Goal: Transaction & Acquisition: Purchase product/service

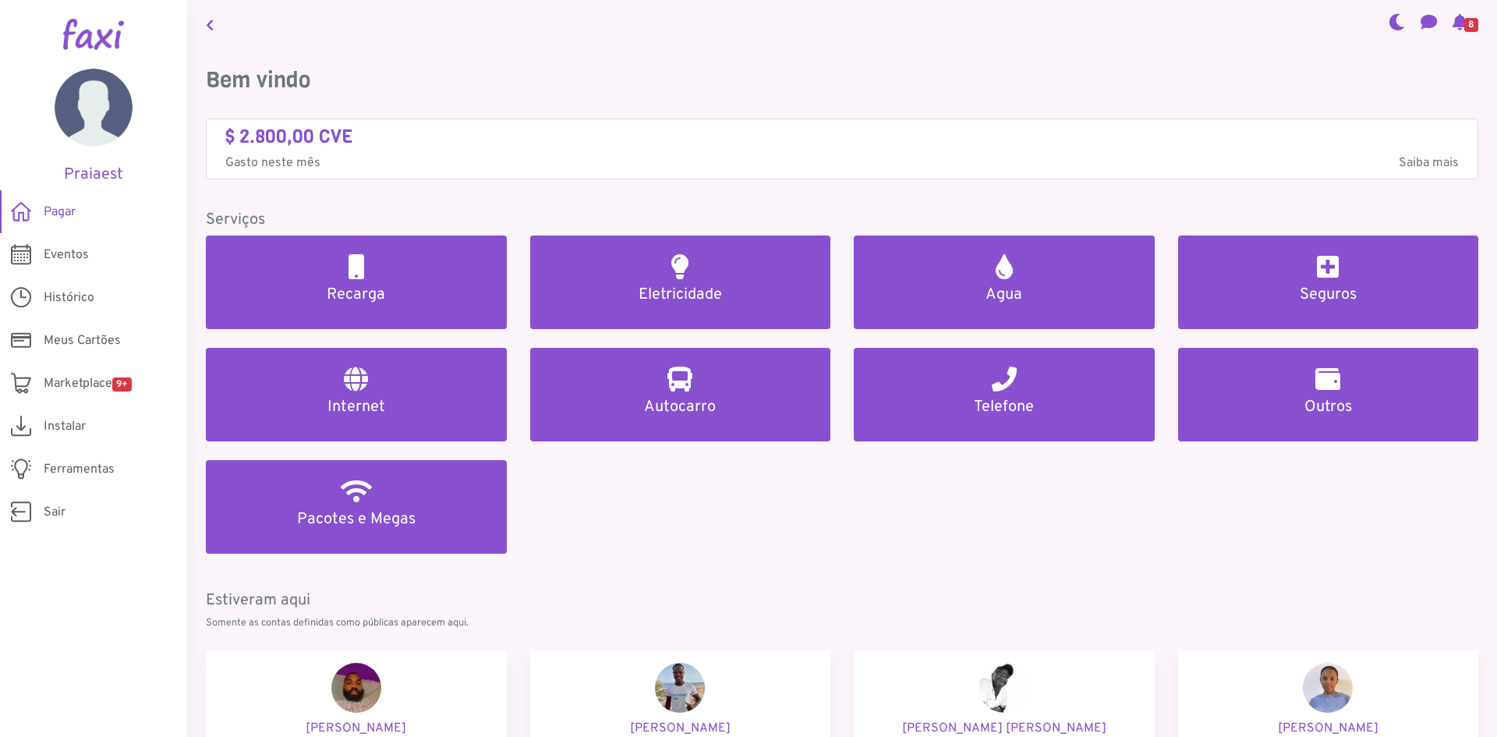
click at [690, 37] on nav "8" at bounding box center [842, 24] width 1310 height 48
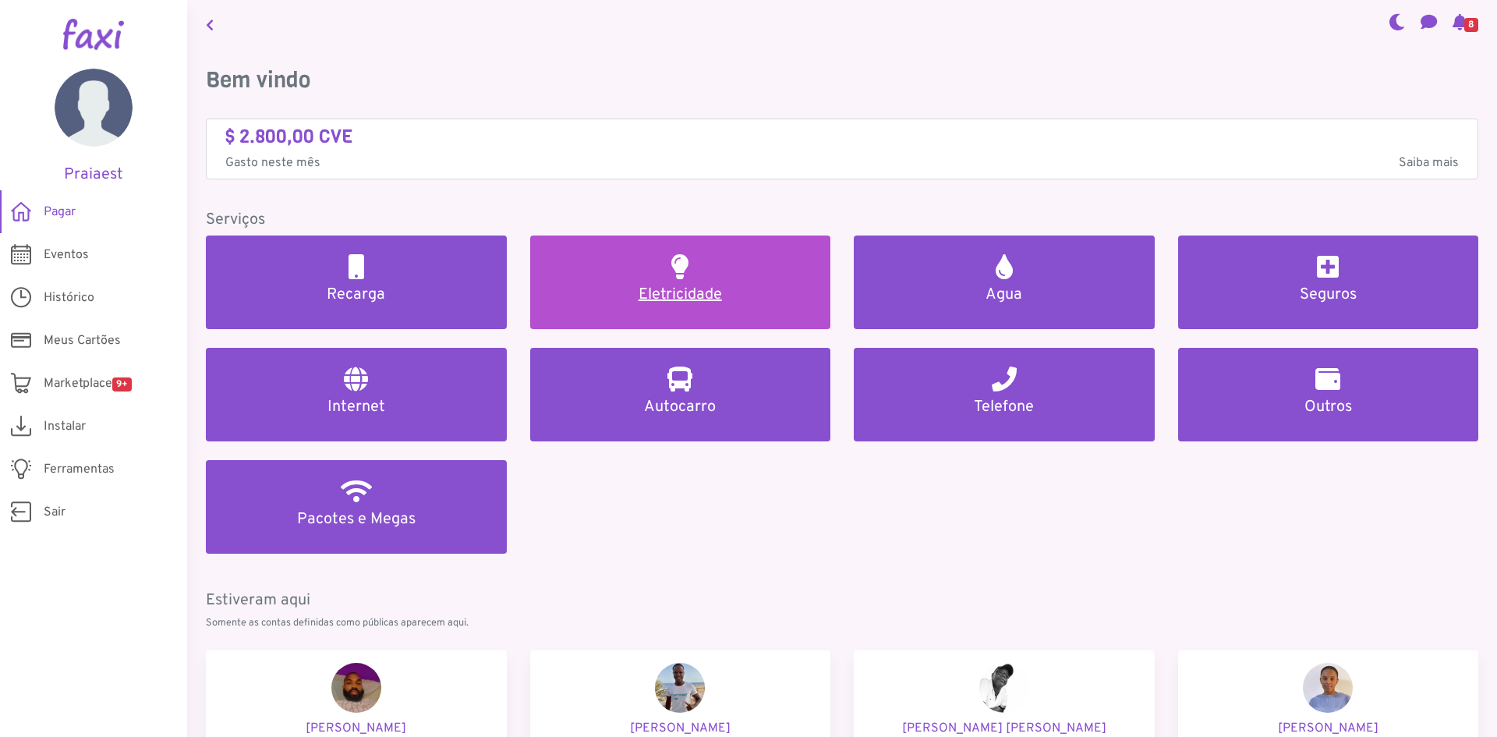
click at [735, 287] on h5 "Eletricidade" at bounding box center [681, 294] width 264 height 19
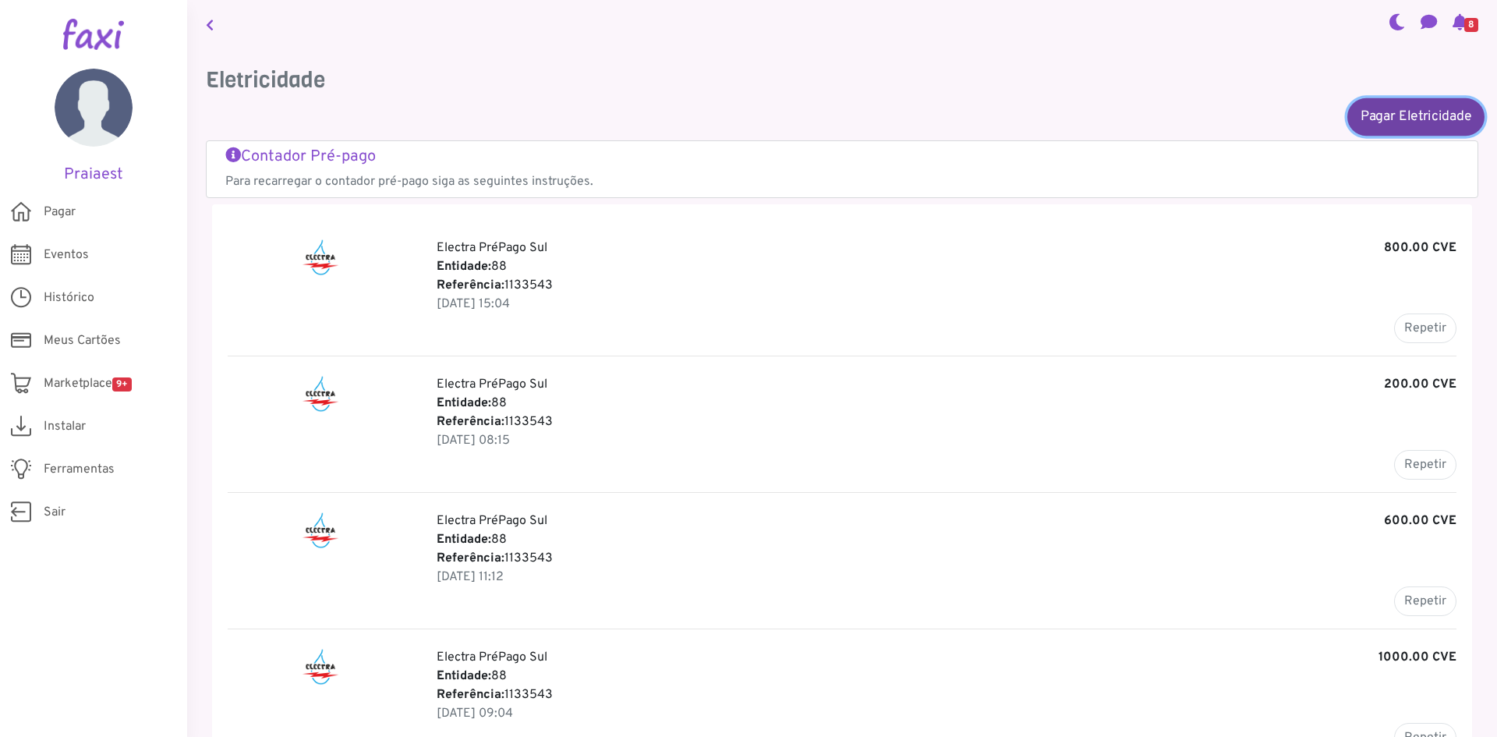
click at [1385, 126] on link "Pagar Eletricidade" at bounding box center [1416, 115] width 137 height 37
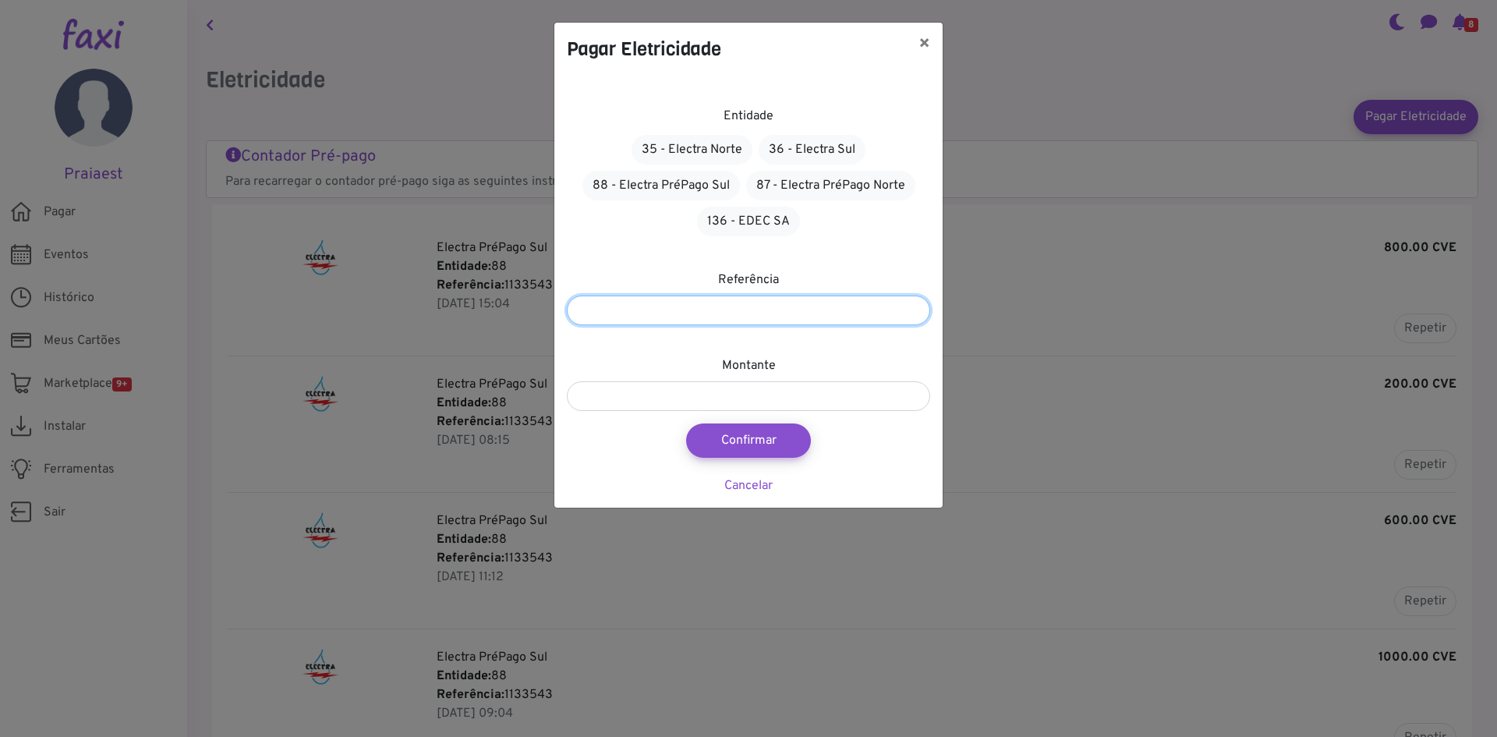
click at [805, 313] on input "number" at bounding box center [748, 311] width 363 height 30
click at [917, 308] on input "*" at bounding box center [748, 311] width 363 height 30
type input "*"
click at [915, 315] on input "*" at bounding box center [748, 311] width 363 height 30
click at [891, 311] on input "*" at bounding box center [748, 311] width 363 height 30
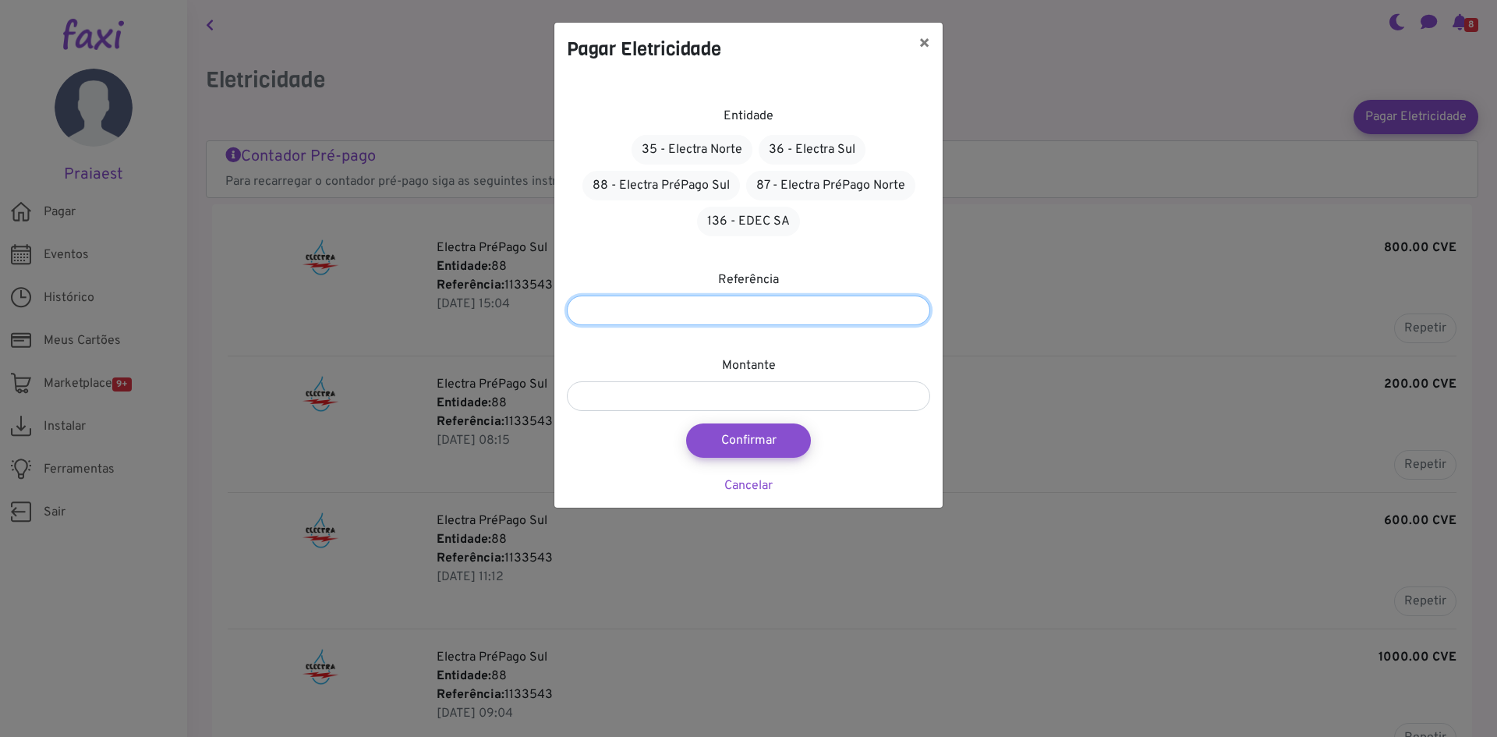
type input "*******"
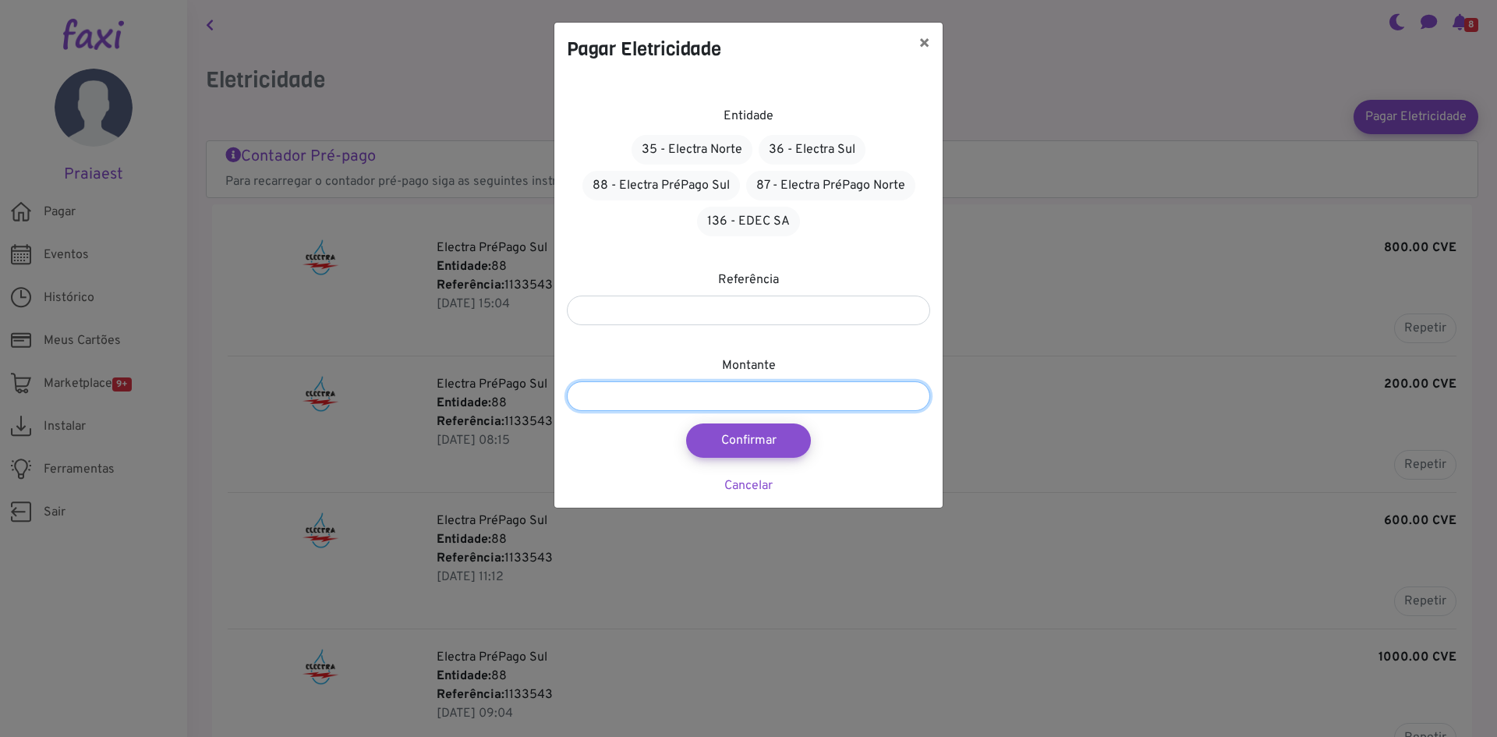
click at [765, 396] on input "number" at bounding box center [748, 396] width 363 height 30
type input "****"
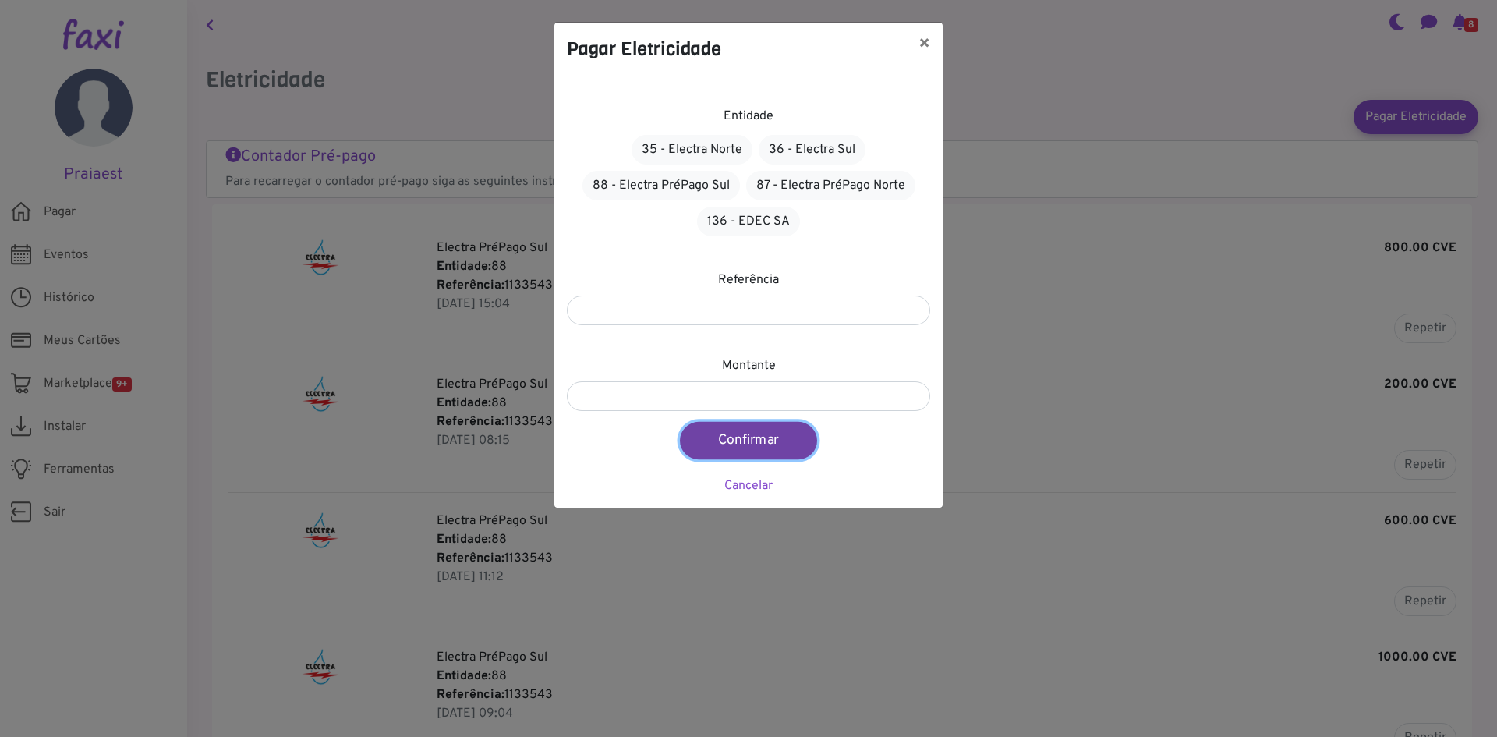
click at [756, 441] on button "Confirmar" at bounding box center [748, 440] width 137 height 37
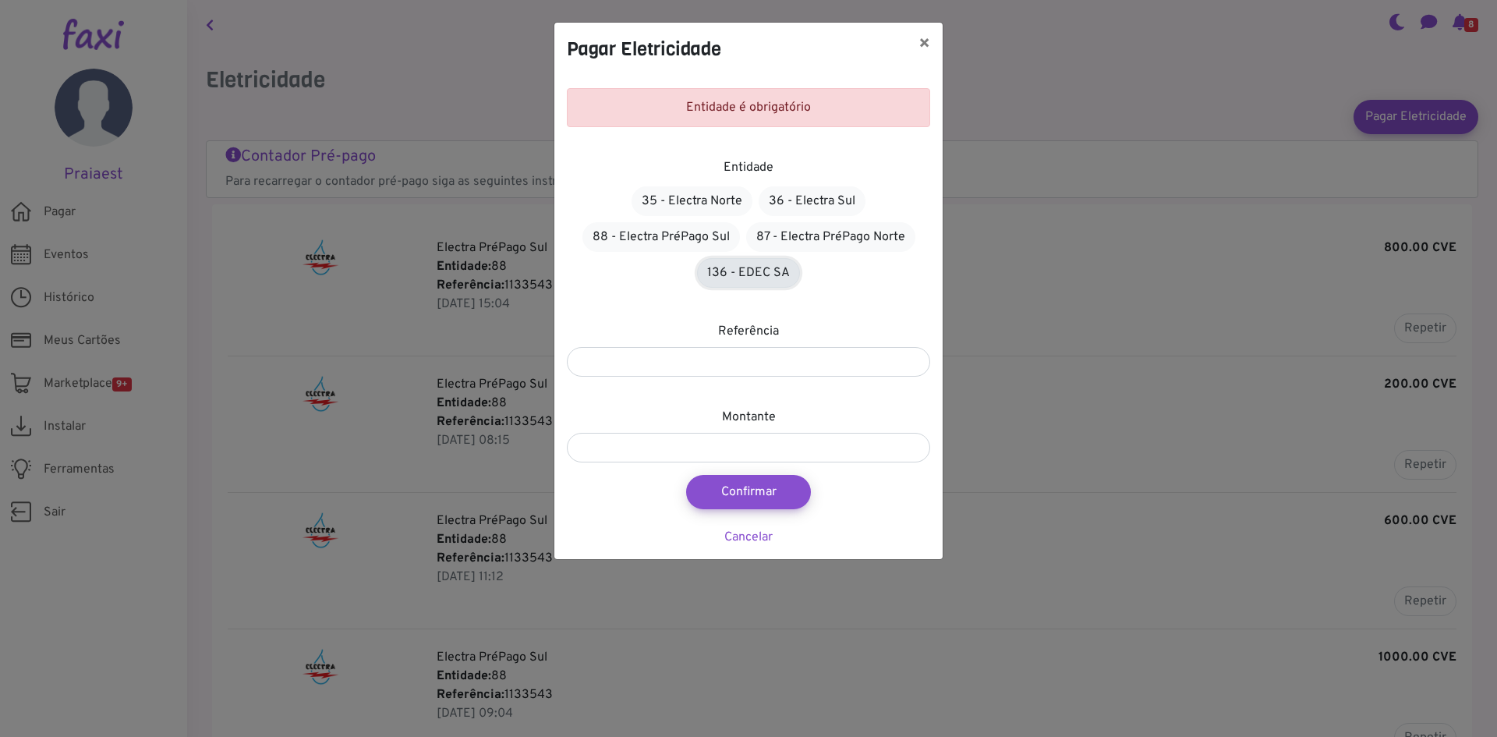
click at [749, 267] on link "136 - EDEC SA" at bounding box center [748, 273] width 103 height 30
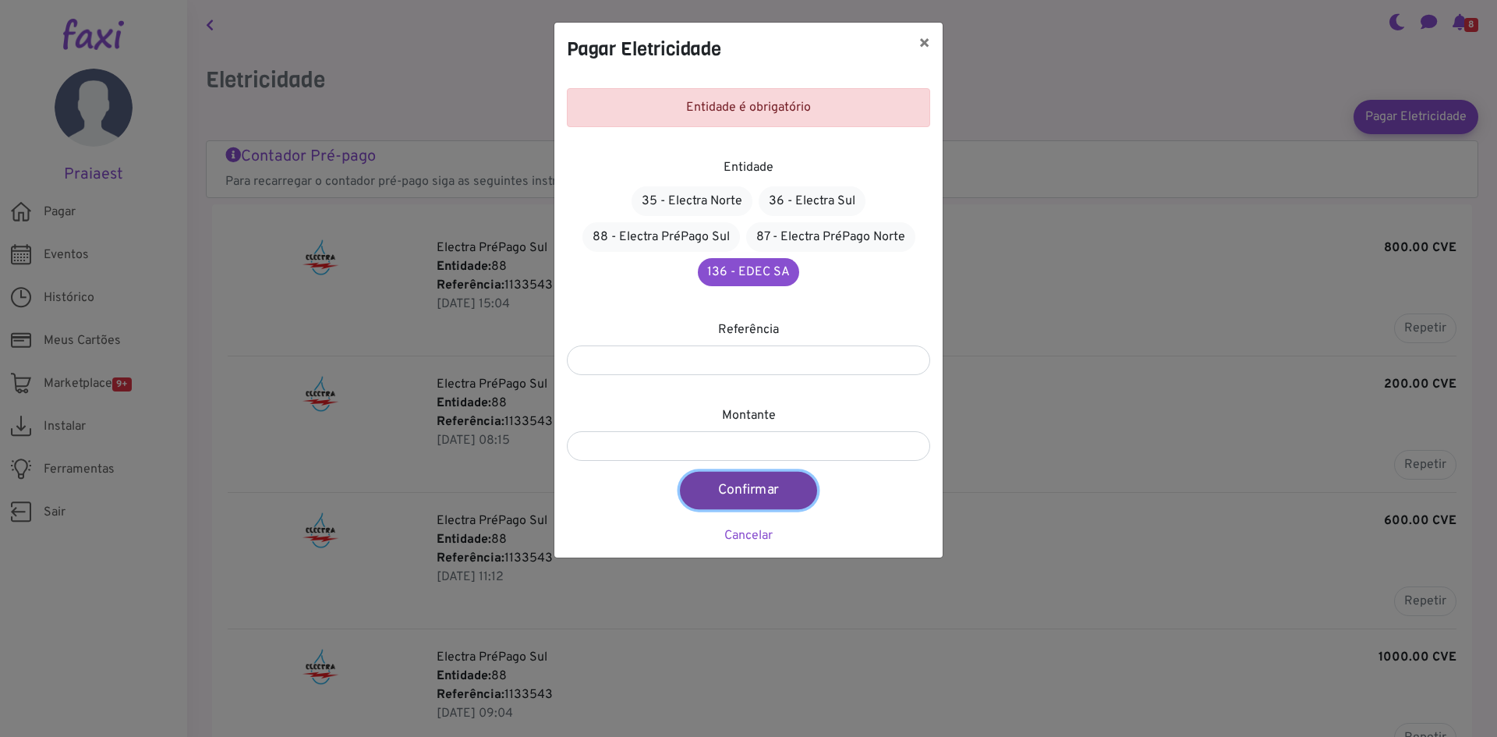
click at [753, 478] on button "Confirmar" at bounding box center [748, 490] width 137 height 37
type input "****"
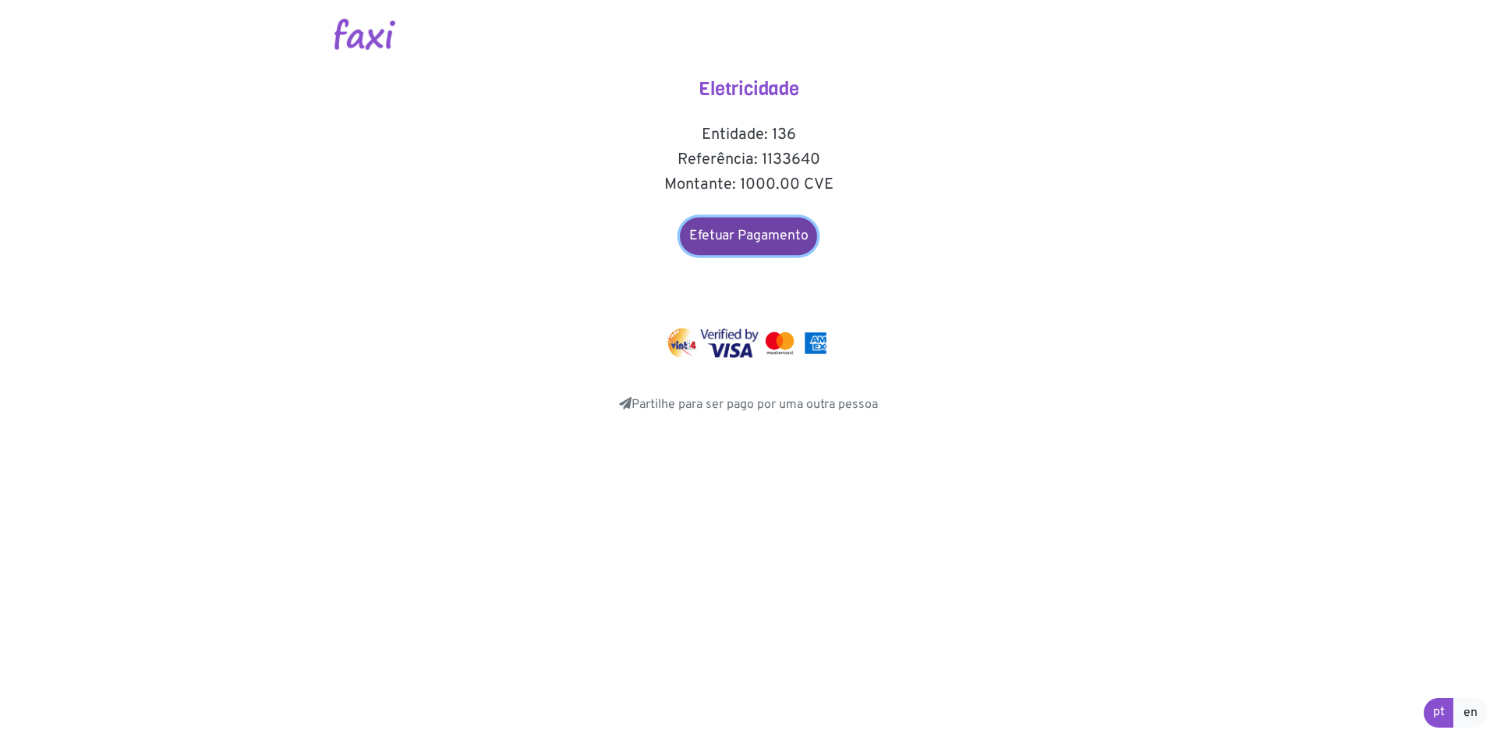
click at [730, 230] on link "Efetuar Pagamento" at bounding box center [748, 236] width 137 height 37
click at [721, 224] on link "Efetuar Pagamento" at bounding box center [748, 236] width 137 height 37
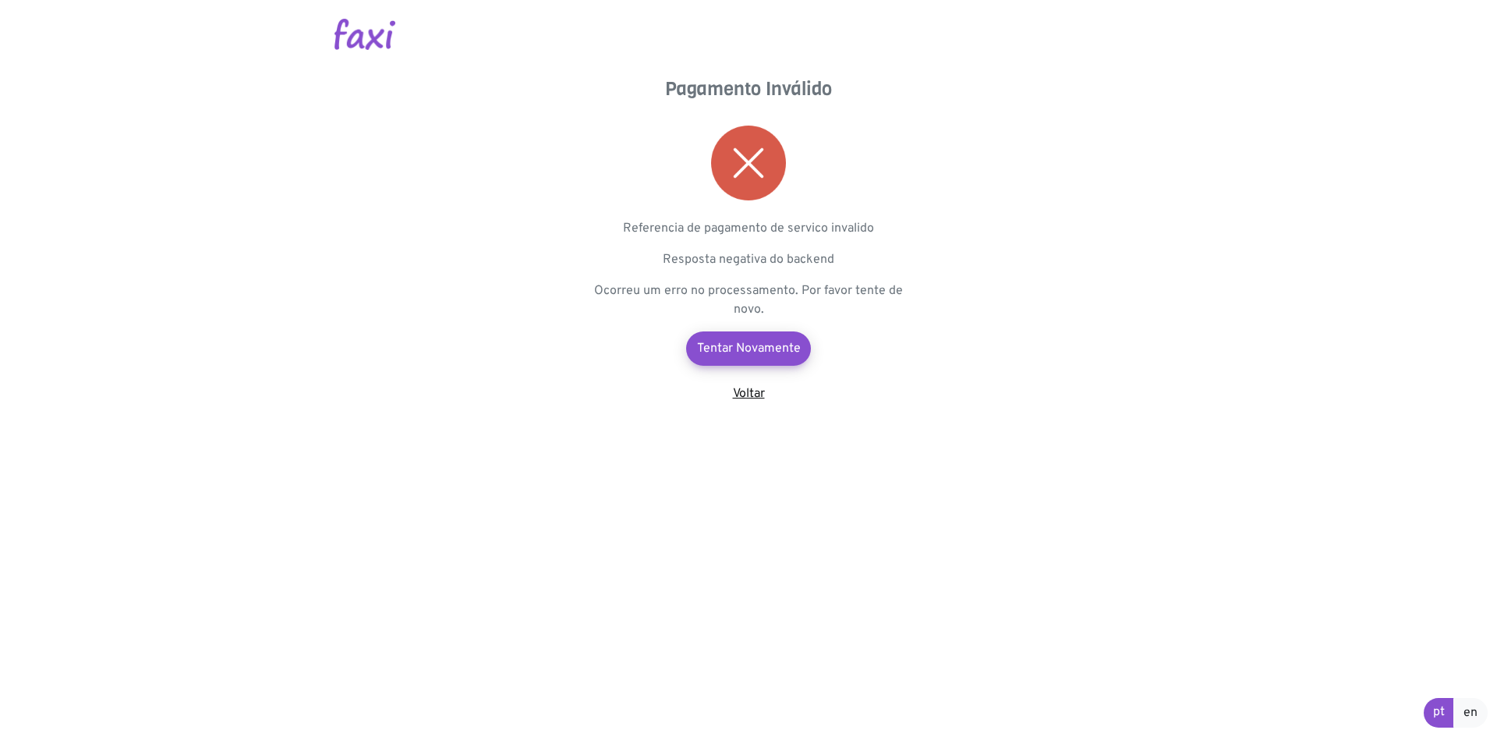
click at [752, 391] on link "Voltar" at bounding box center [749, 394] width 32 height 16
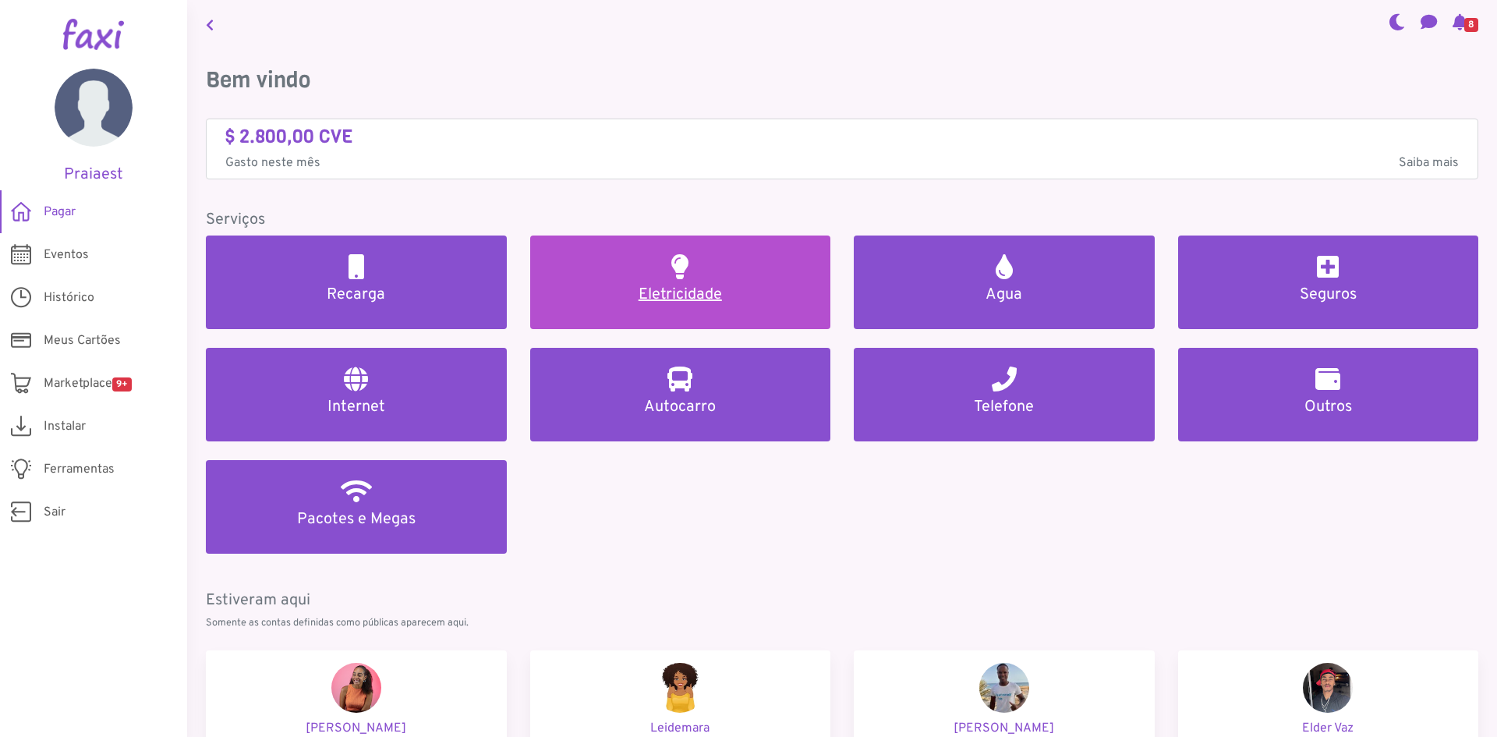
click at [647, 295] on h5 "Eletricidade" at bounding box center [681, 294] width 264 height 19
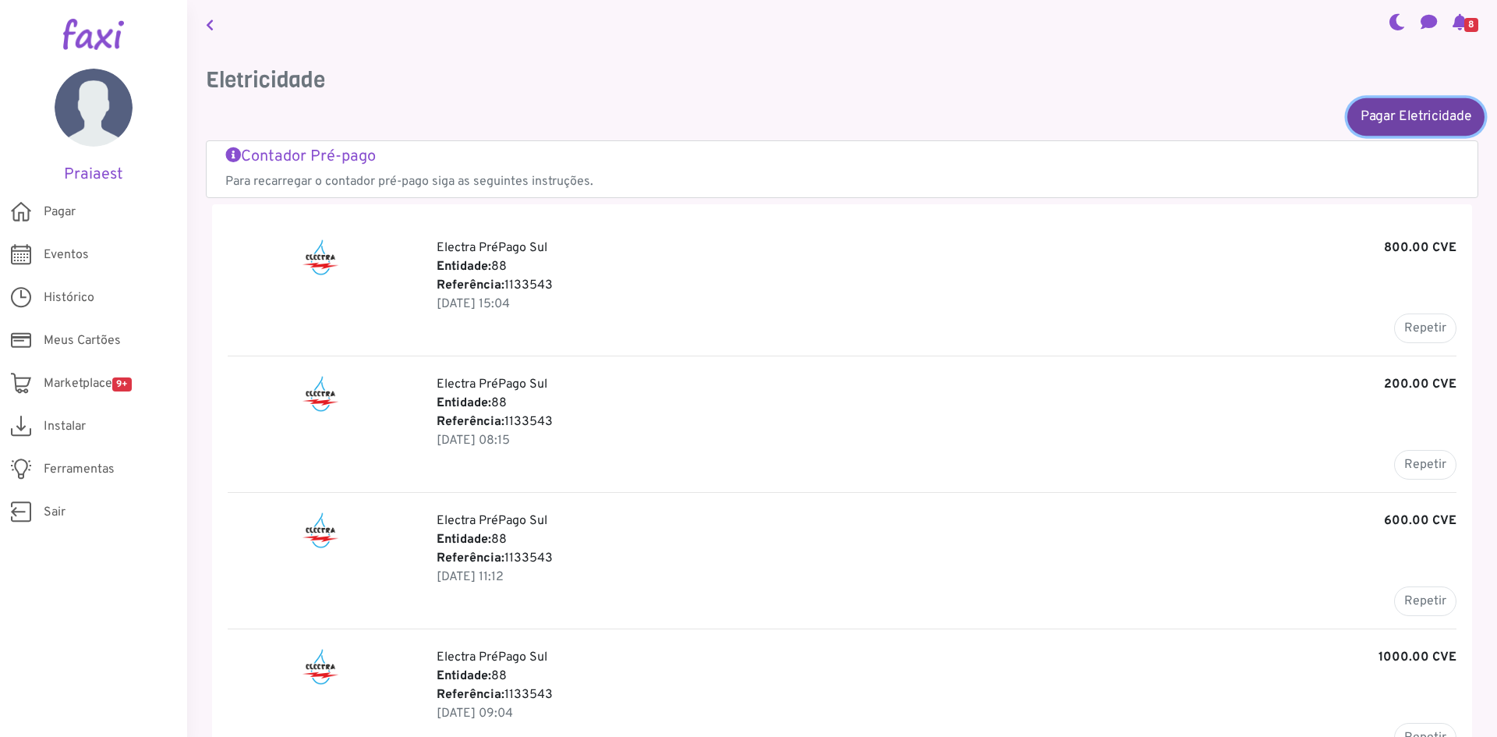
click at [1391, 121] on link "Pagar Eletricidade" at bounding box center [1416, 115] width 137 height 37
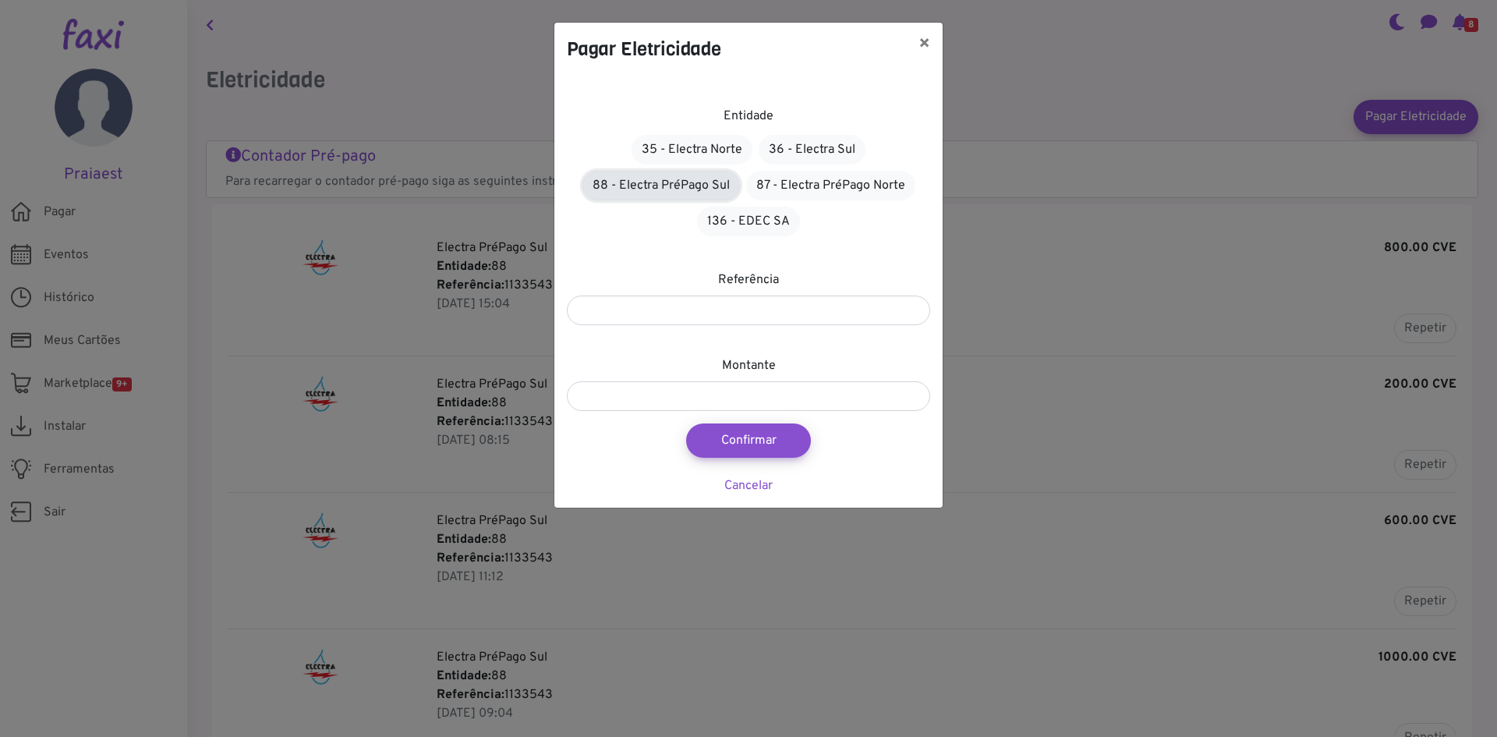
click at [692, 188] on link "88 - Electra PréPago Sul" at bounding box center [662, 186] width 158 height 30
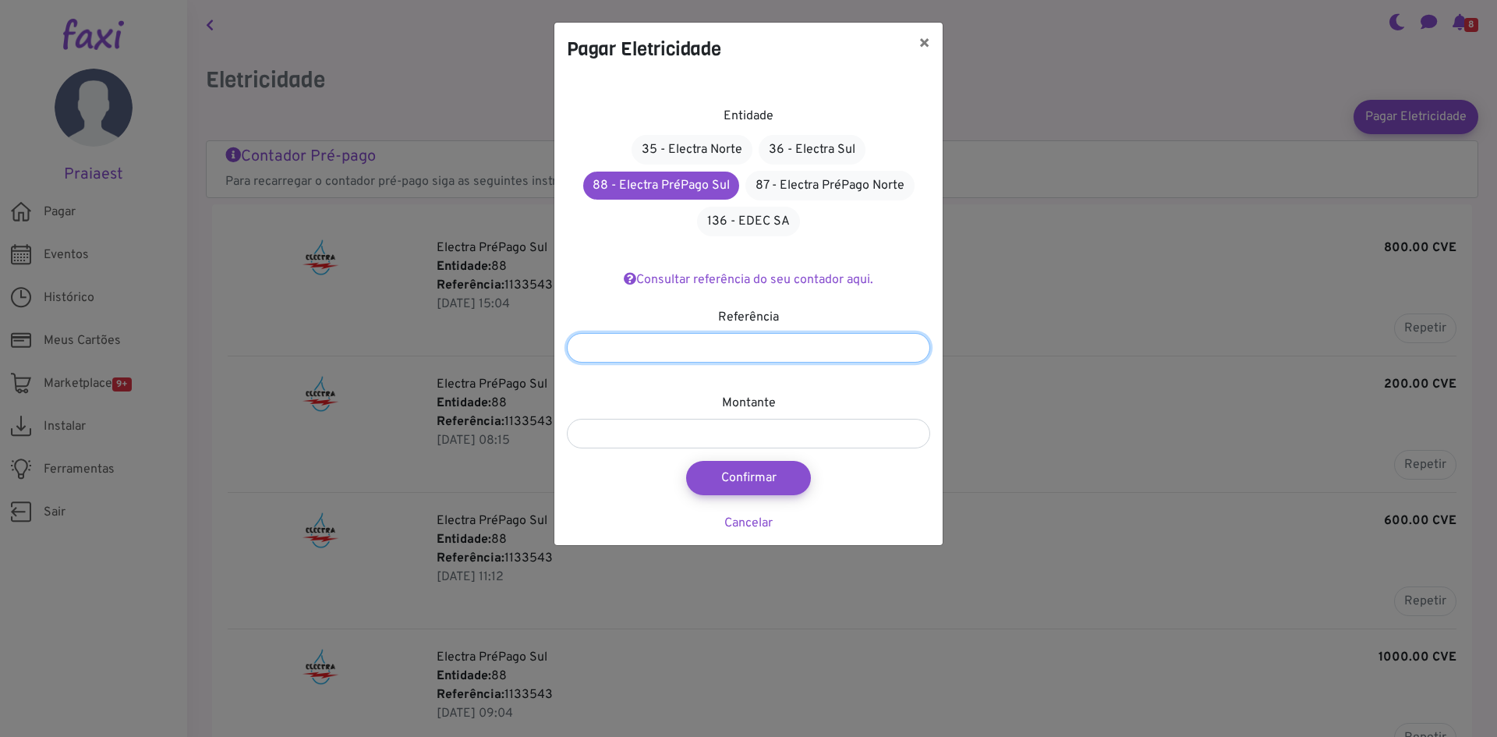
click at [740, 346] on input "number" at bounding box center [748, 348] width 363 height 30
type input "*******"
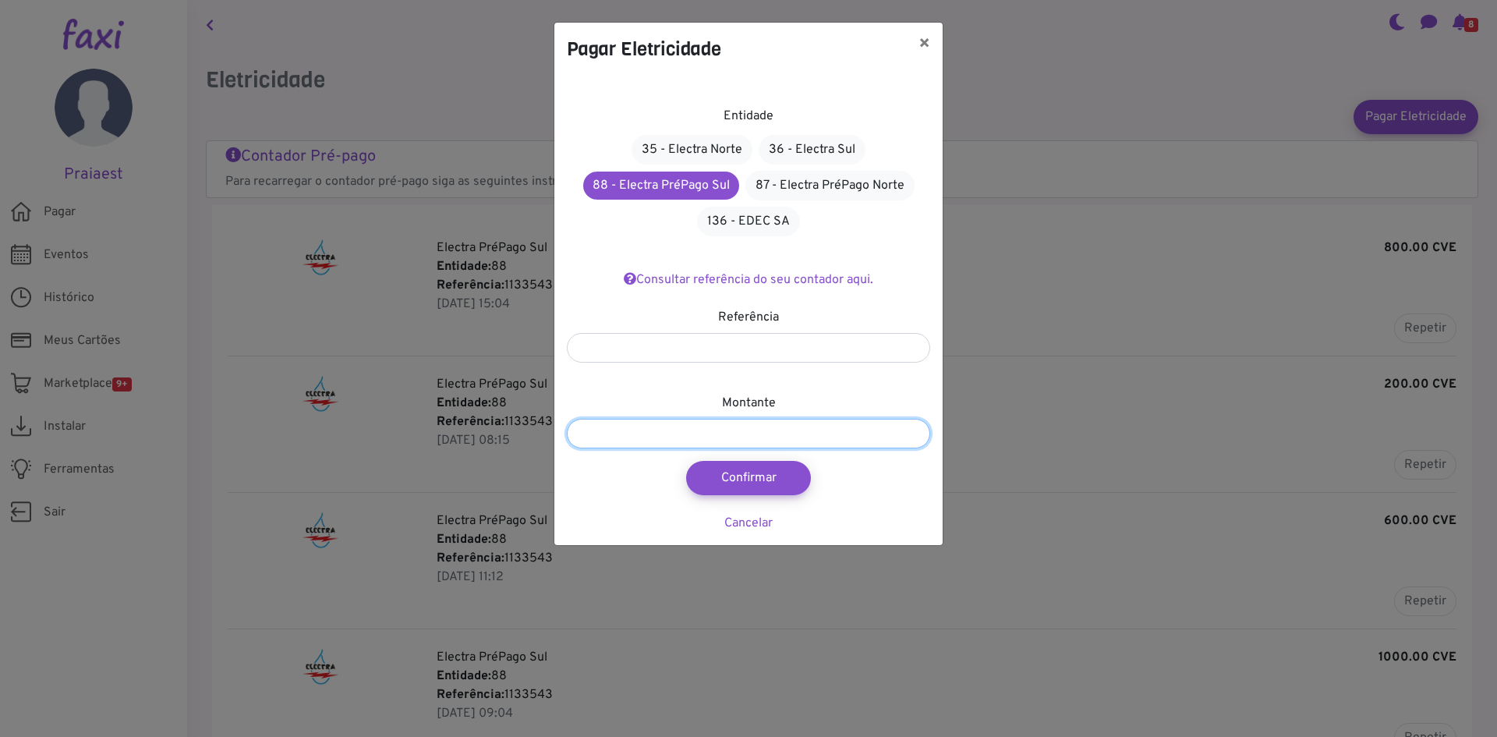
click at [796, 425] on input "number" at bounding box center [748, 434] width 363 height 30
type input "****"
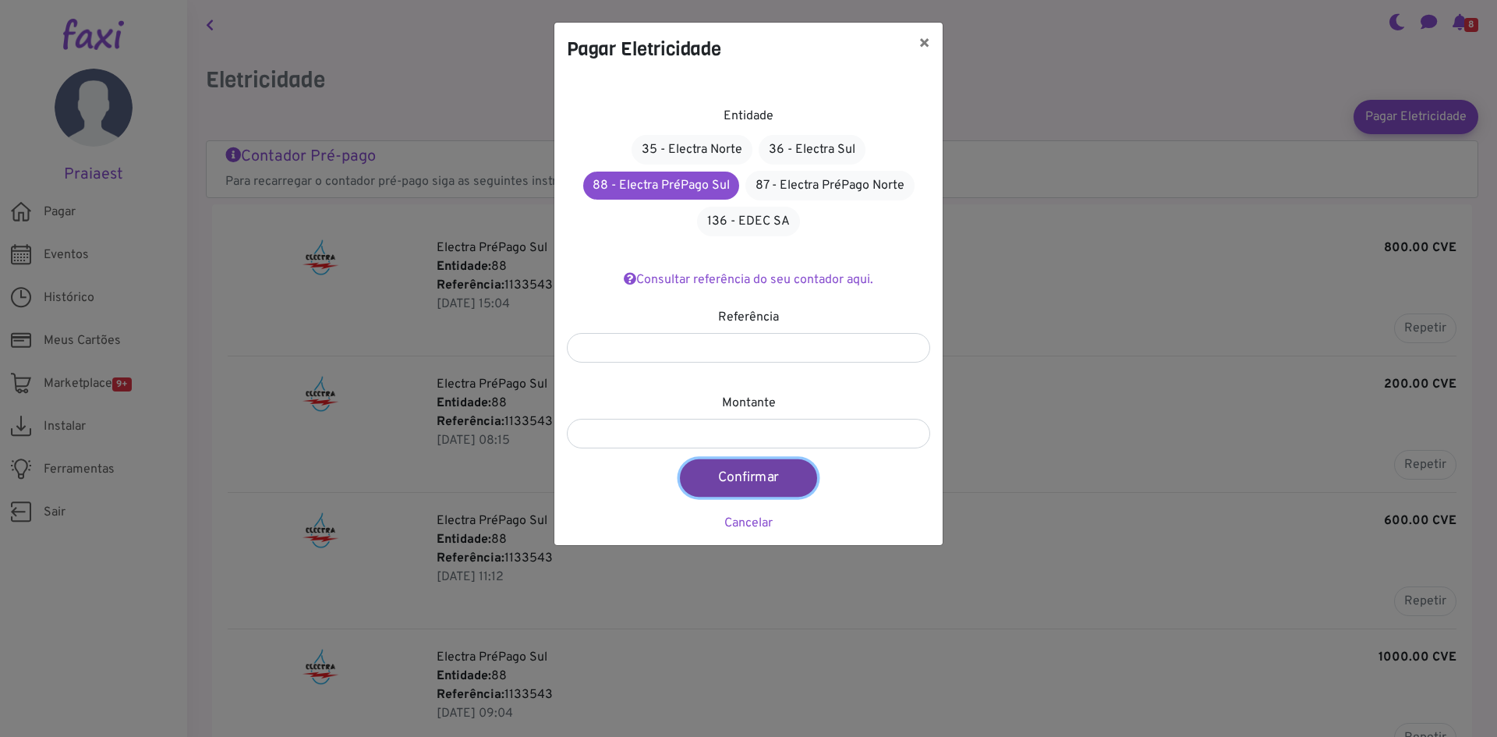
click at [744, 487] on button "Confirmar" at bounding box center [748, 477] width 137 height 37
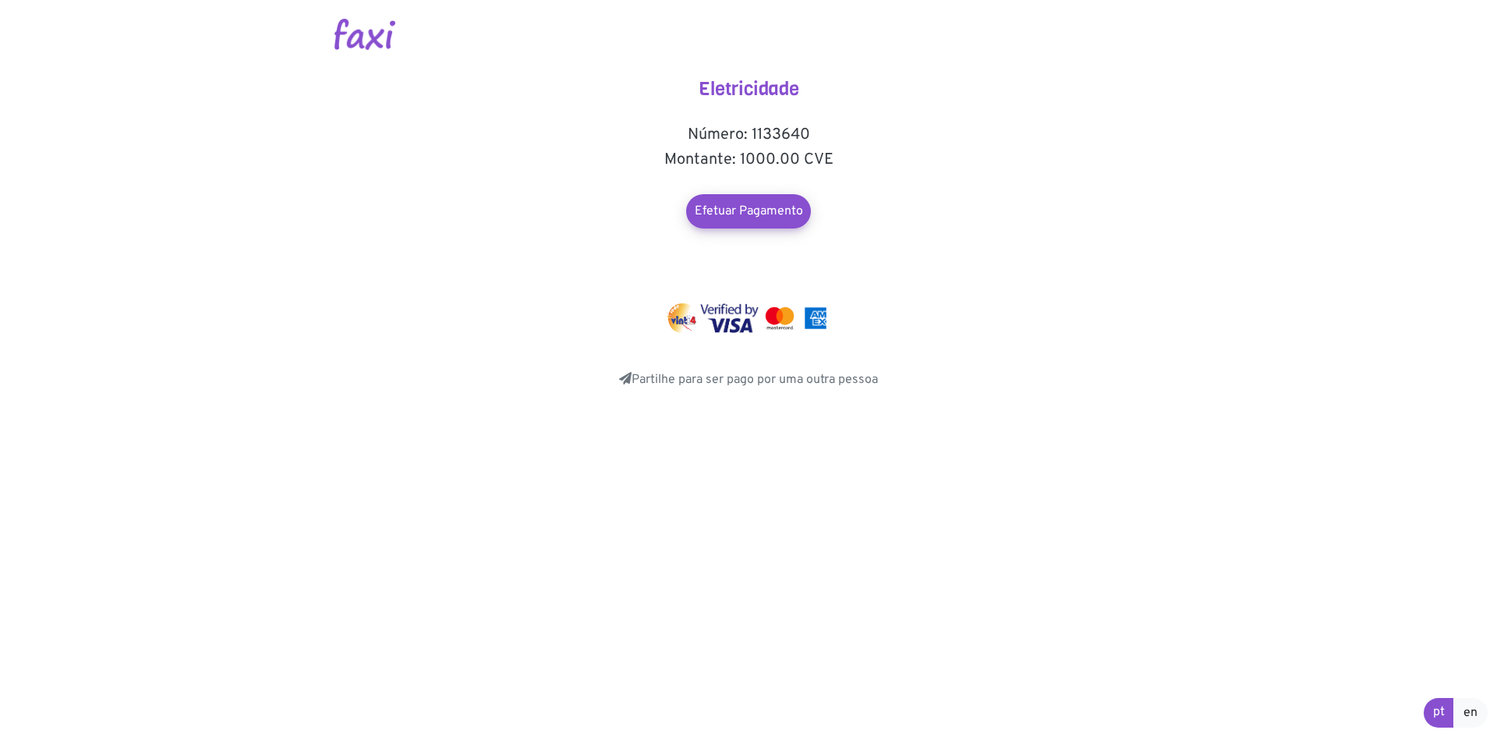
click at [744, 176] on div "Eletricidade Número: 1133640 Montante: 1000.00 CVE Efetuar Pagamento Partilhe p…" at bounding box center [749, 233] width 312 height 311
click at [749, 214] on link "Efetuar Pagamento" at bounding box center [748, 211] width 137 height 37
